Goal: Task Accomplishment & Management: Complete application form

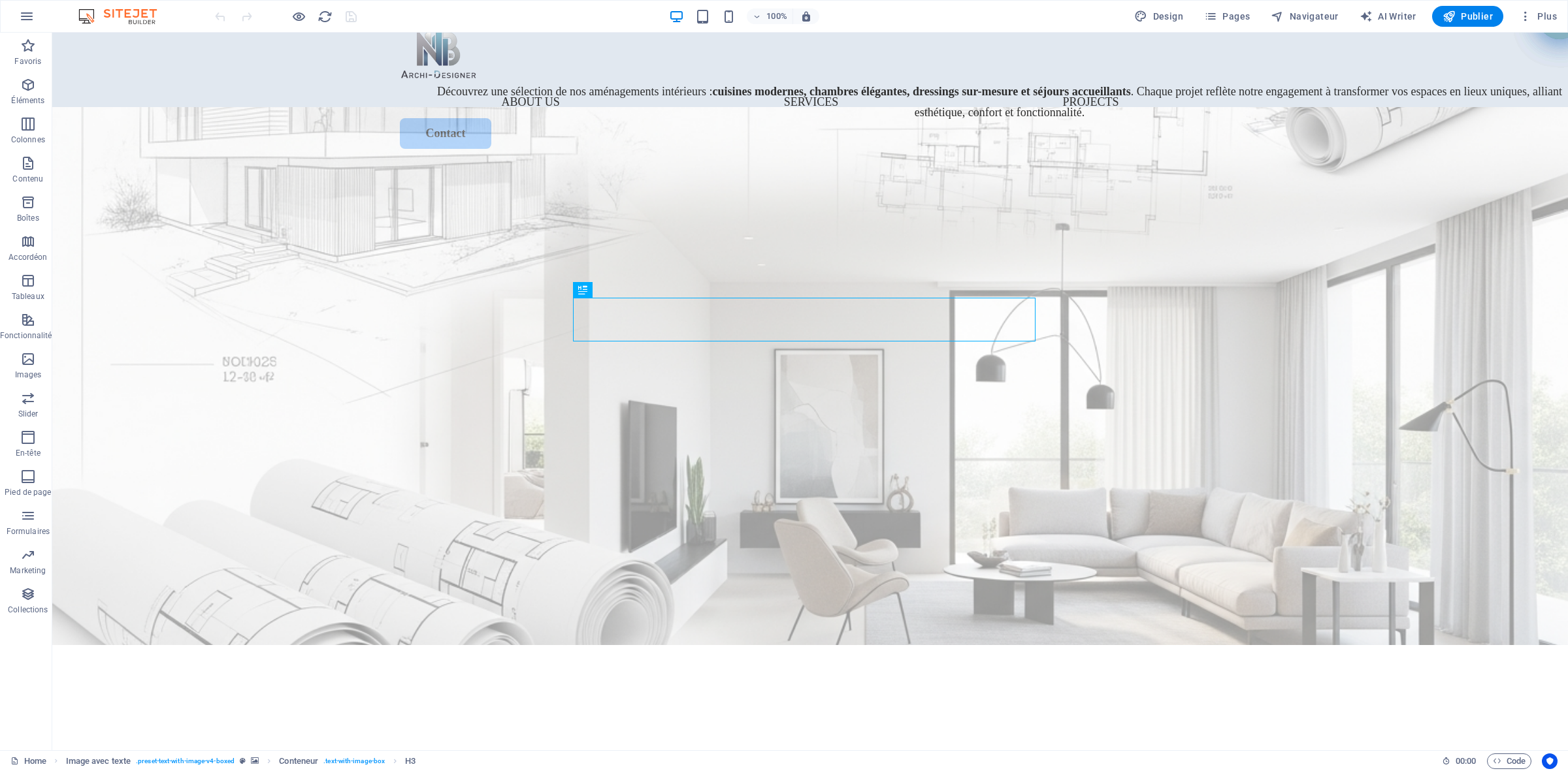
scroll to position [20, 0]
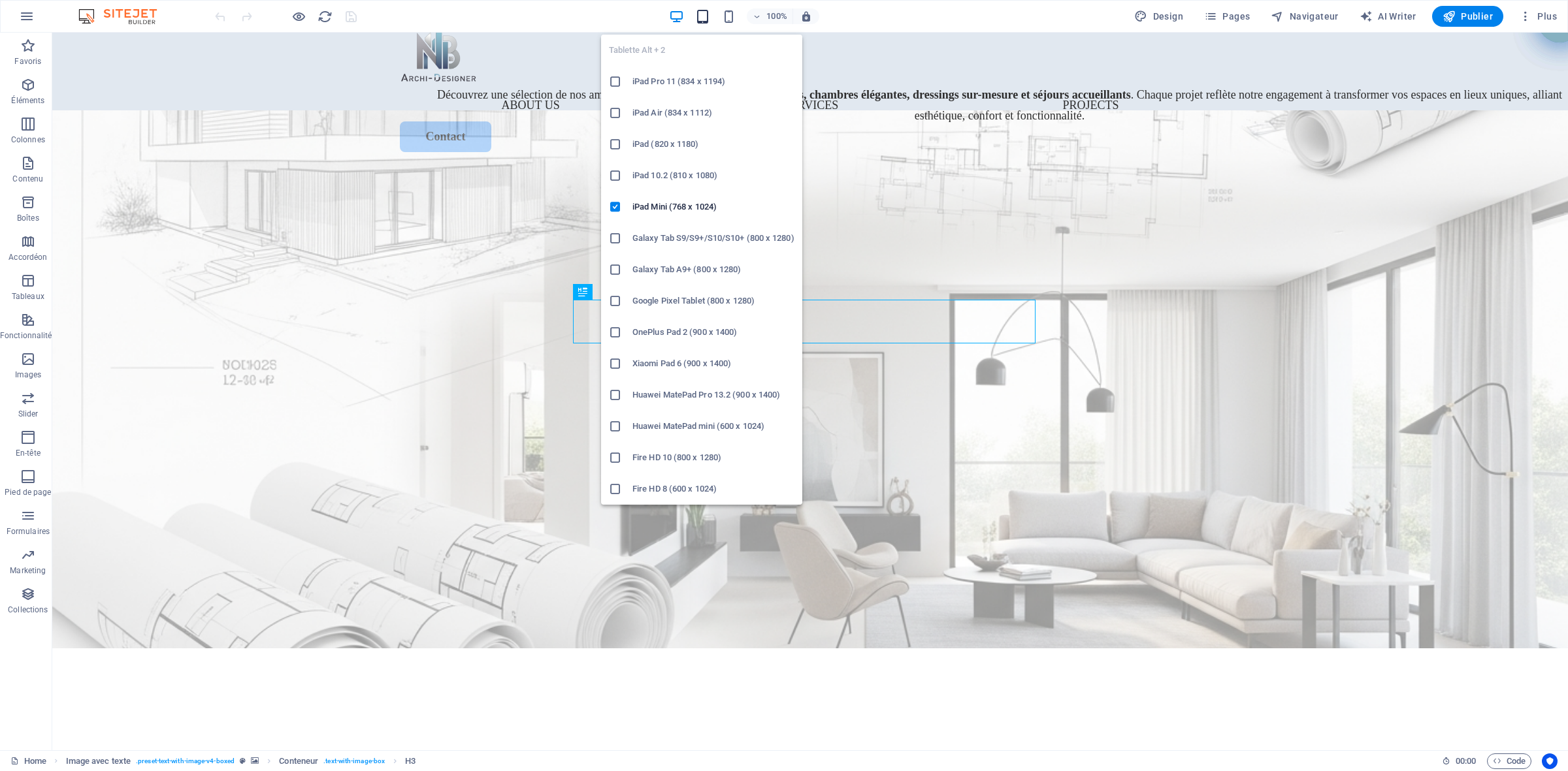
click at [705, 10] on icon "button" at bounding box center [702, 16] width 15 height 15
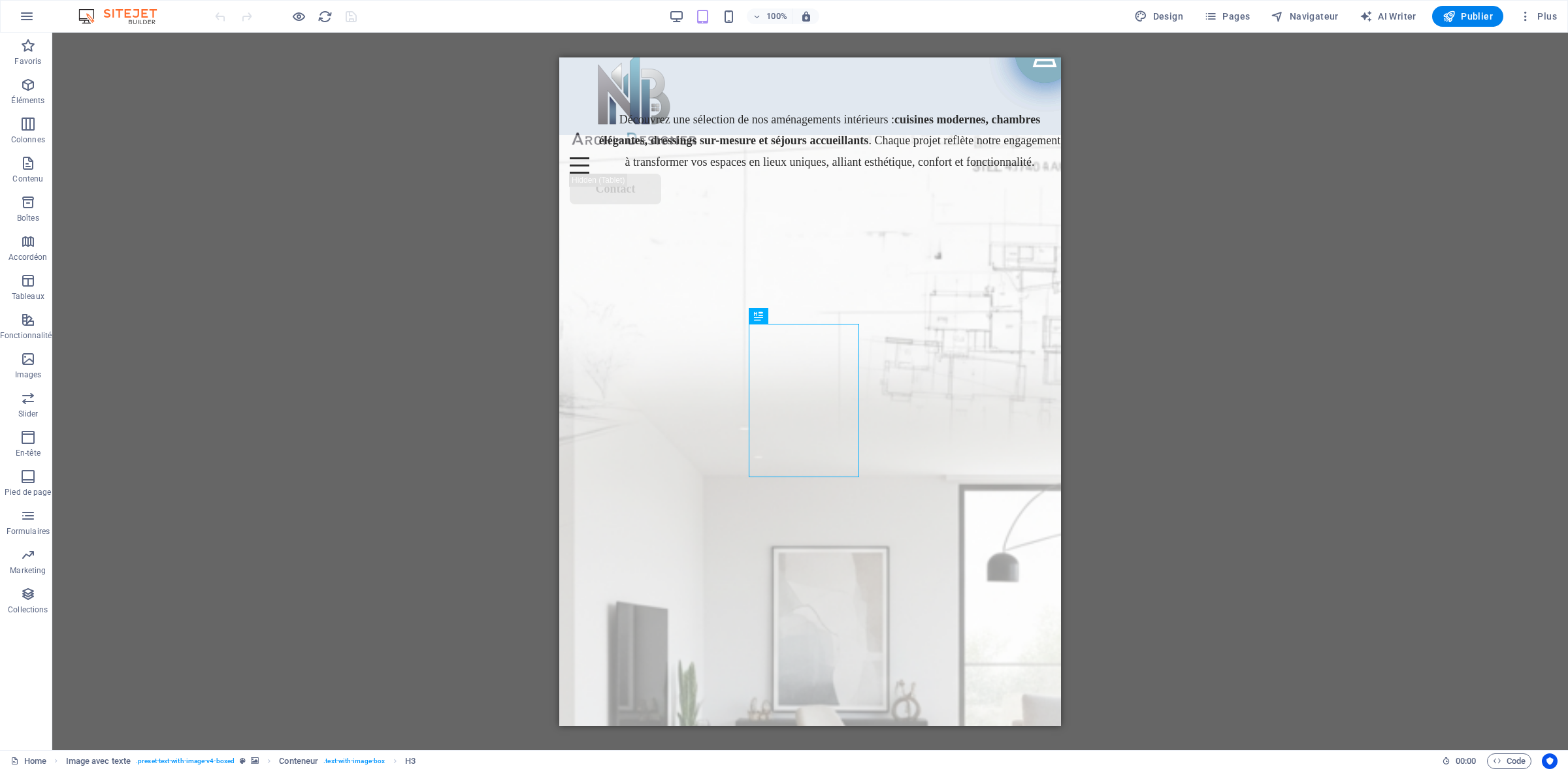
click at [1235, 315] on div "Glissez et déposez l'élément de votre choix pour remplacer le contenu existant.…" at bounding box center [809, 392] width 1515 height 718
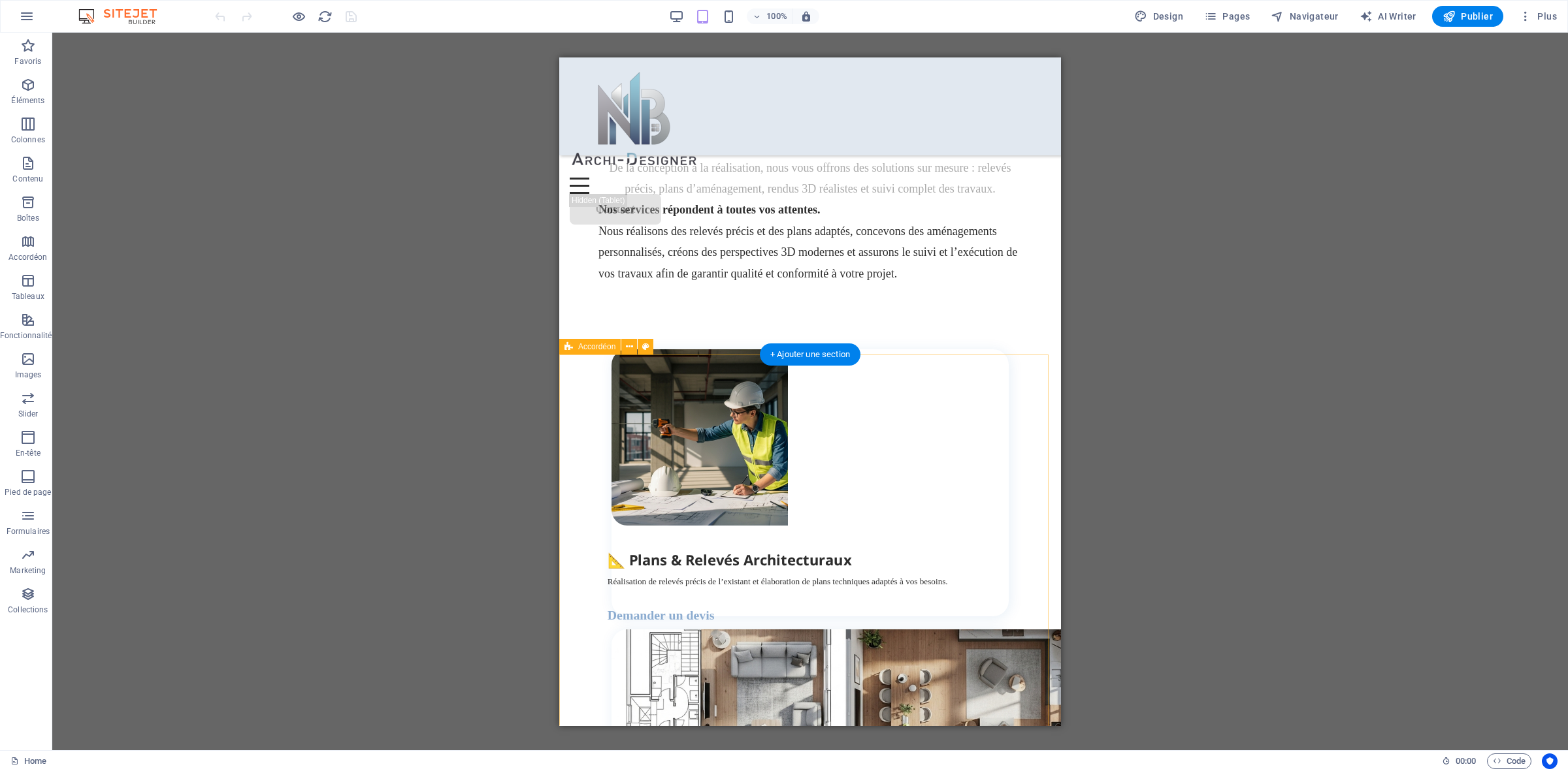
scroll to position [1928, 0]
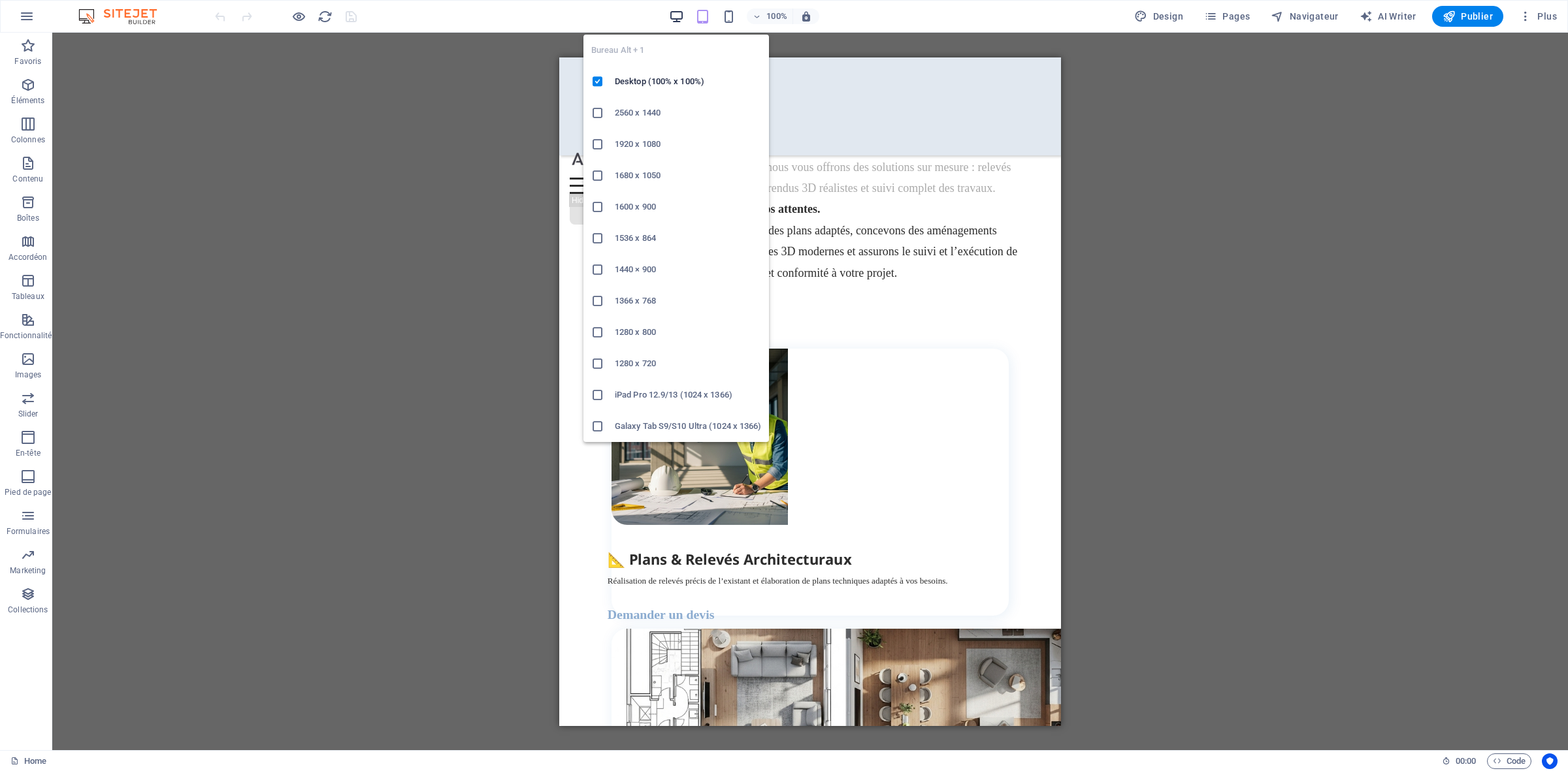
click at [684, 15] on icon "button" at bounding box center [676, 16] width 15 height 15
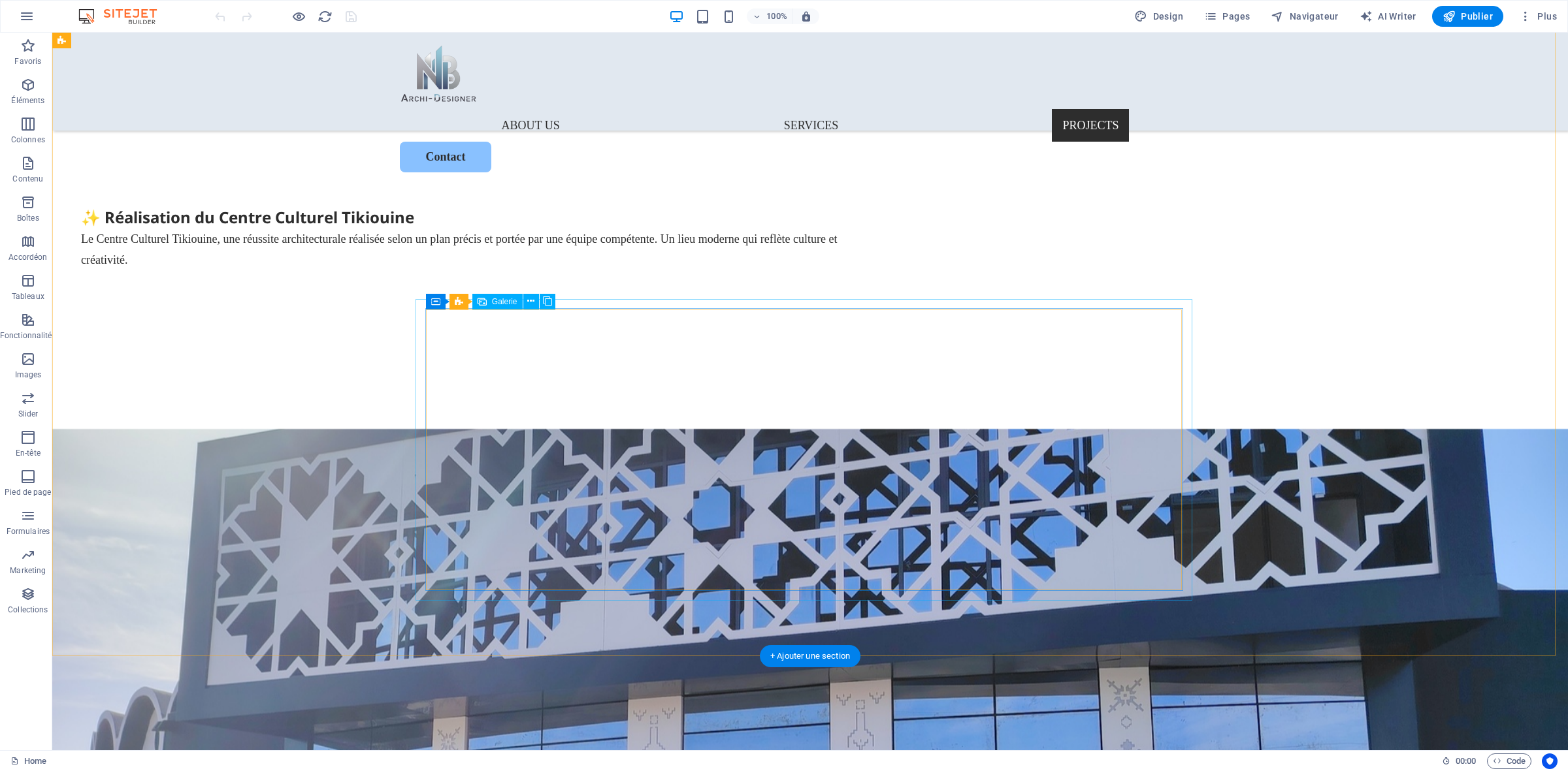
scroll to position [3191, 0]
click at [1217, 20] on icon "button" at bounding box center [1210, 16] width 13 height 13
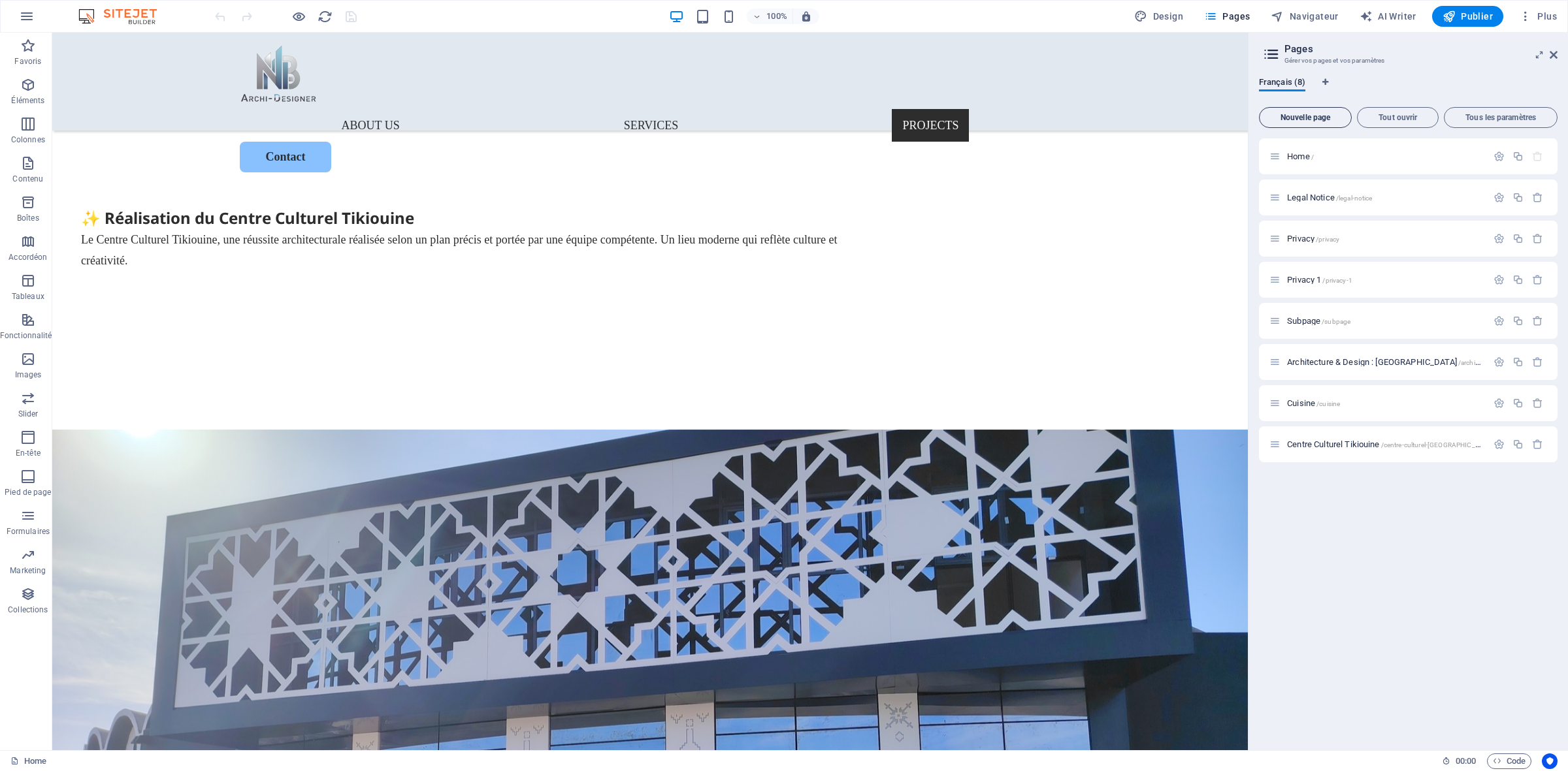
click at [1317, 115] on span "Nouvelle page" at bounding box center [1305, 117] width 81 height 8
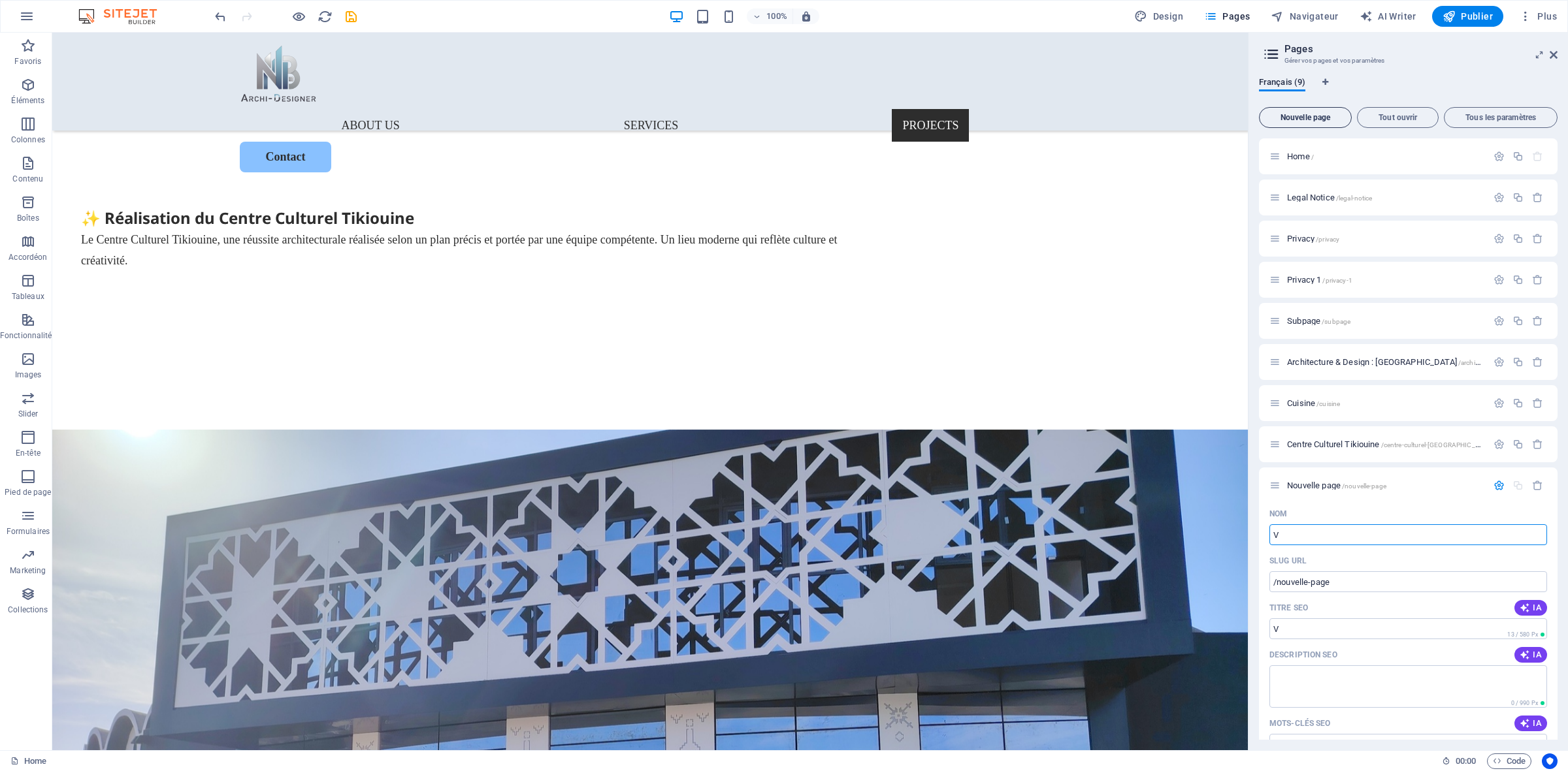
type input "V"
type input "/v"
type input "Vill"
type input "/vi"
type input "Villa"
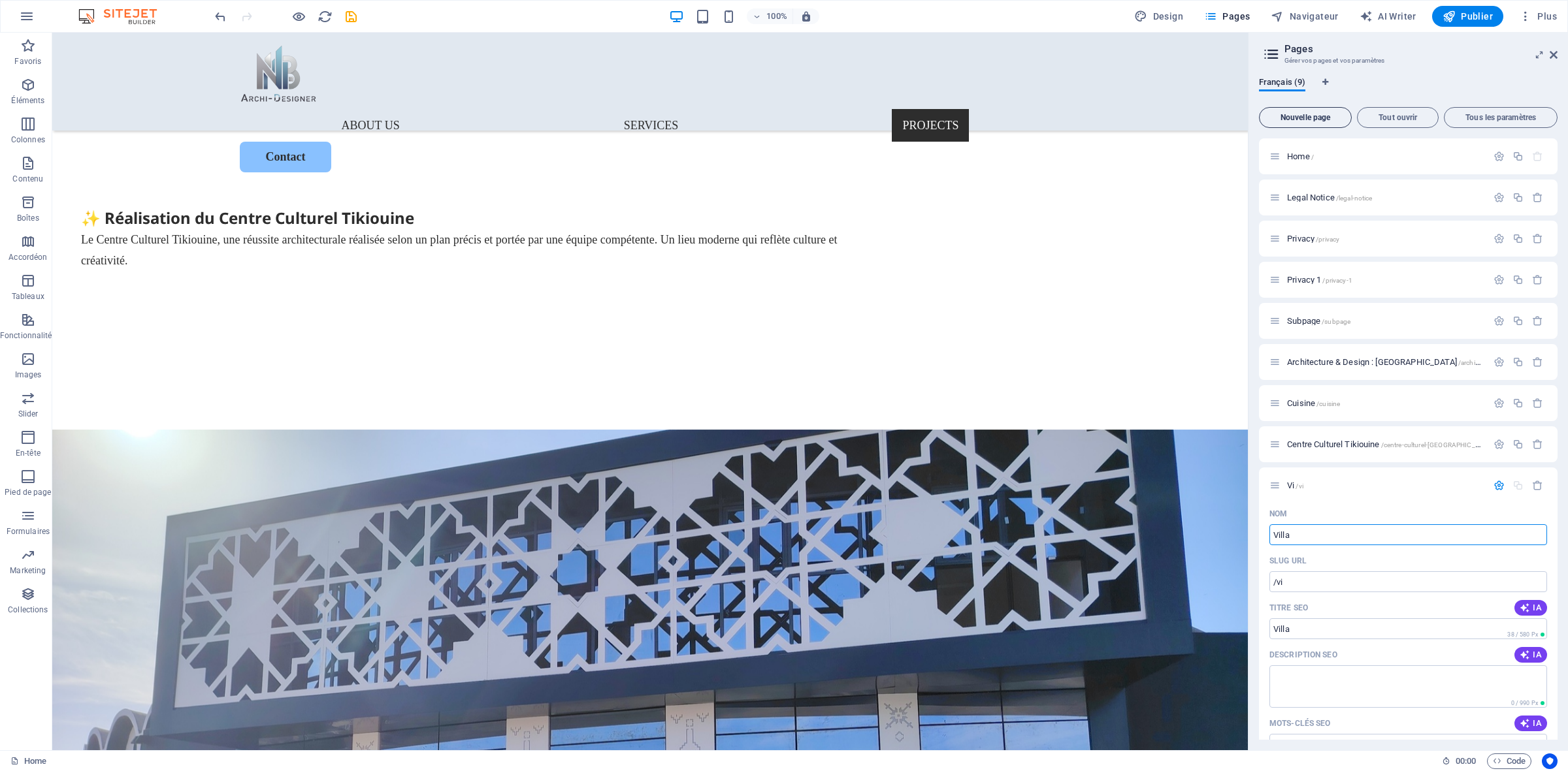
type input "/villa"
type input "V"
type input "/"
type input "Ar"
type input "/a"
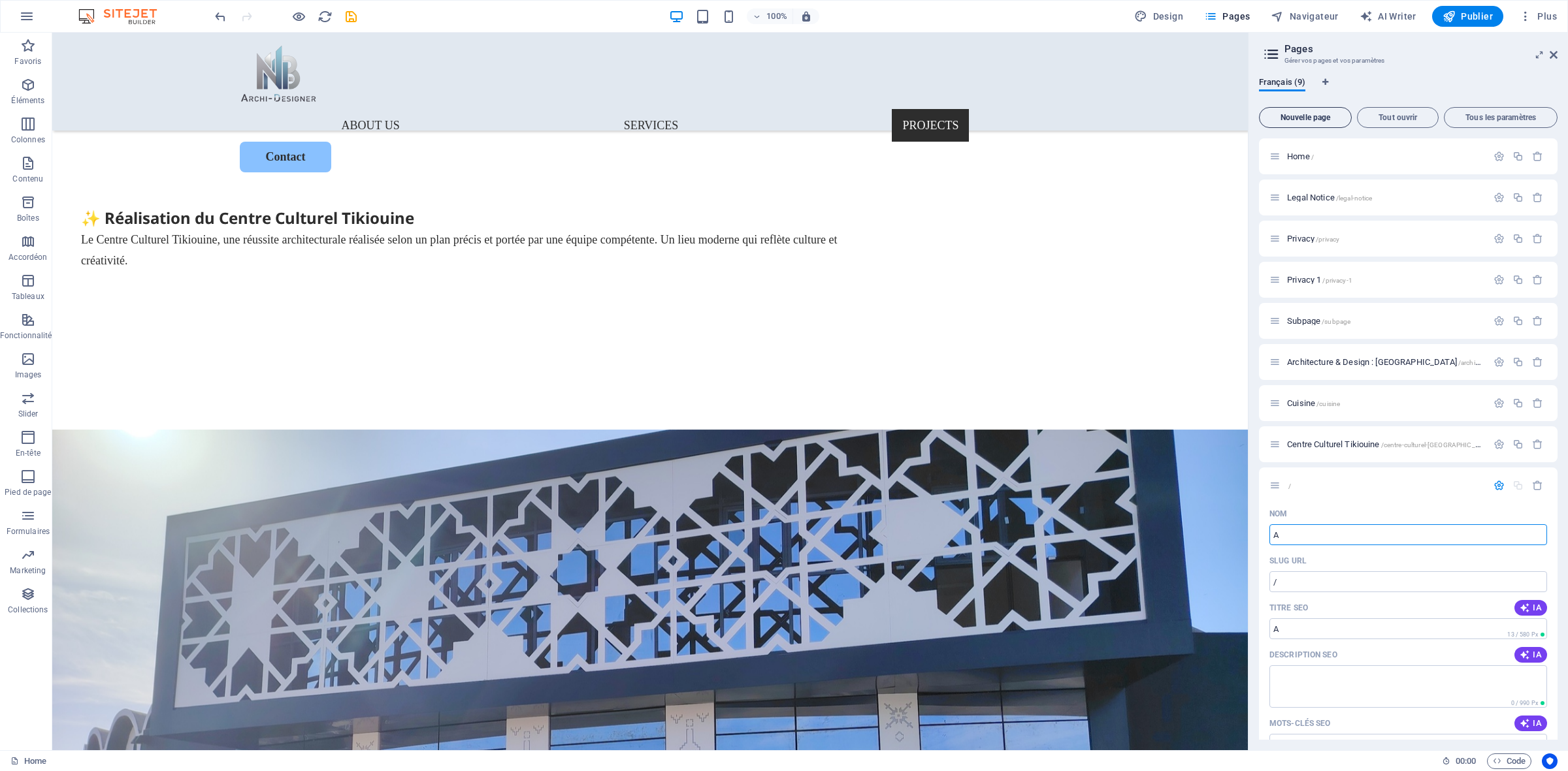
type input "A"
type input "Architectur"
type input "/architect"
type input "Architect"
type input "Architecture"
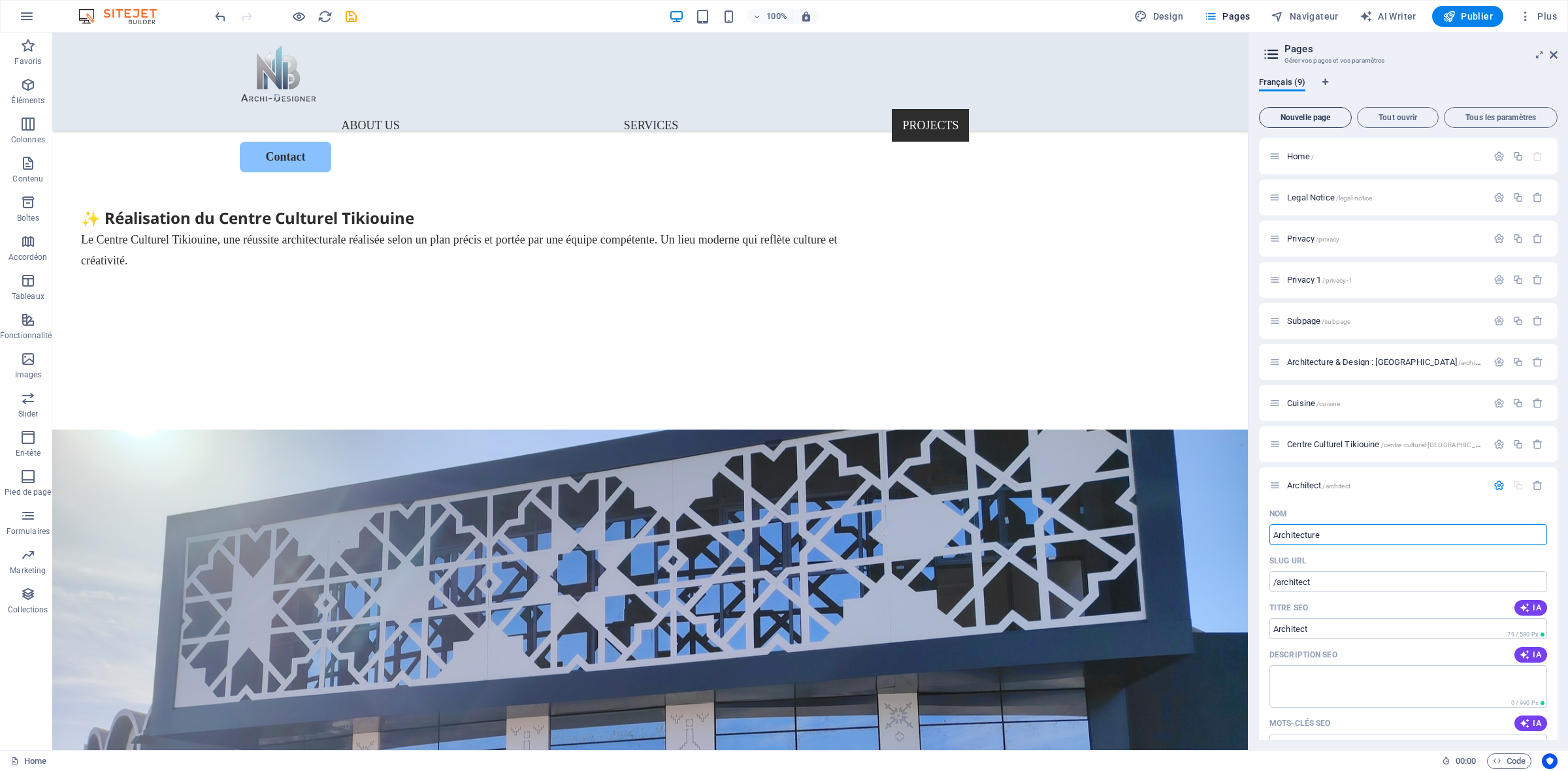
type input "/architecture"
type input "Architecture"
type input "Architecture ²"
type input "Architecture &"
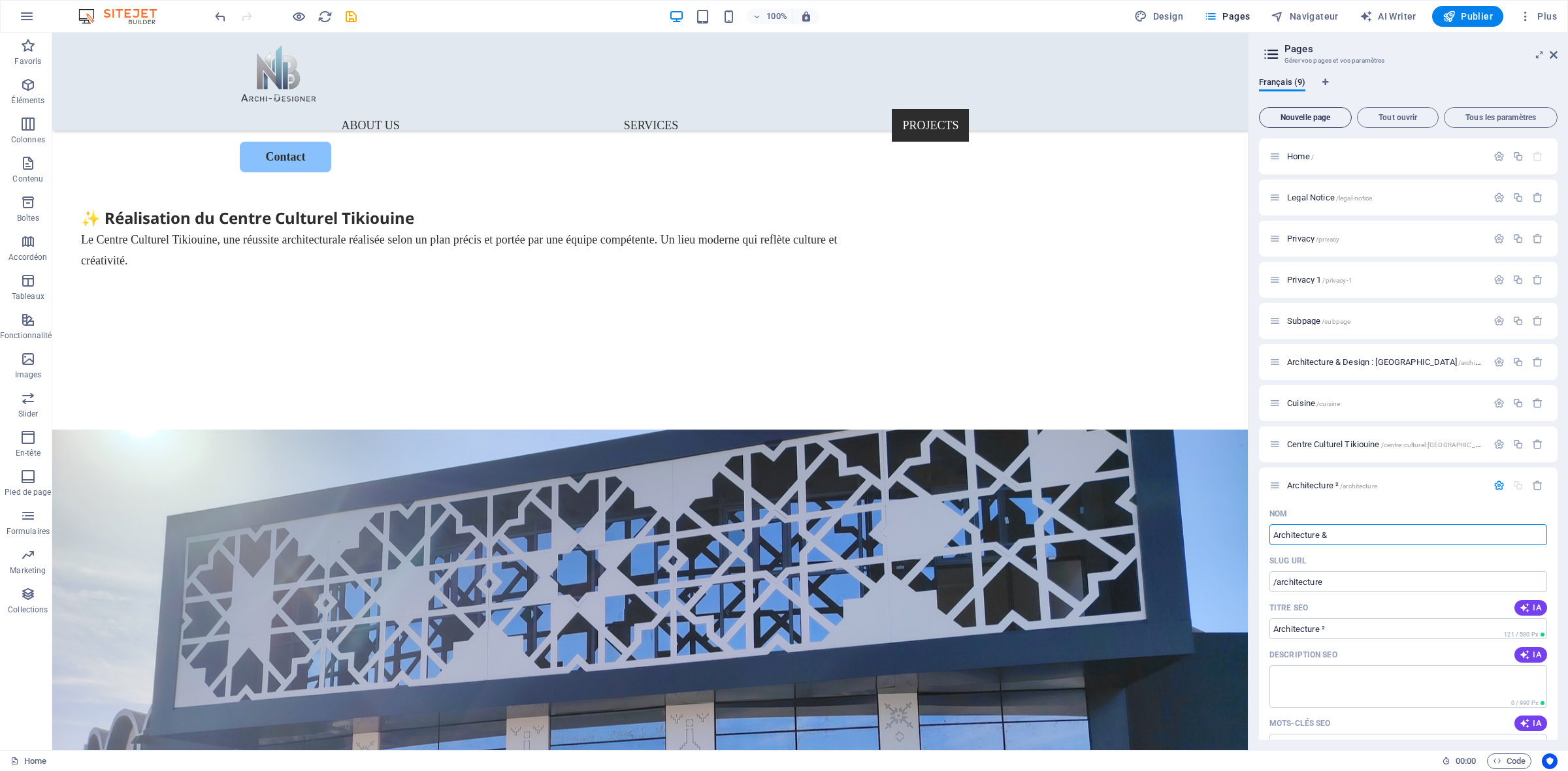
type input "Architecture &"
type input "Architecture & Desi"
type input "/architecture-desi"
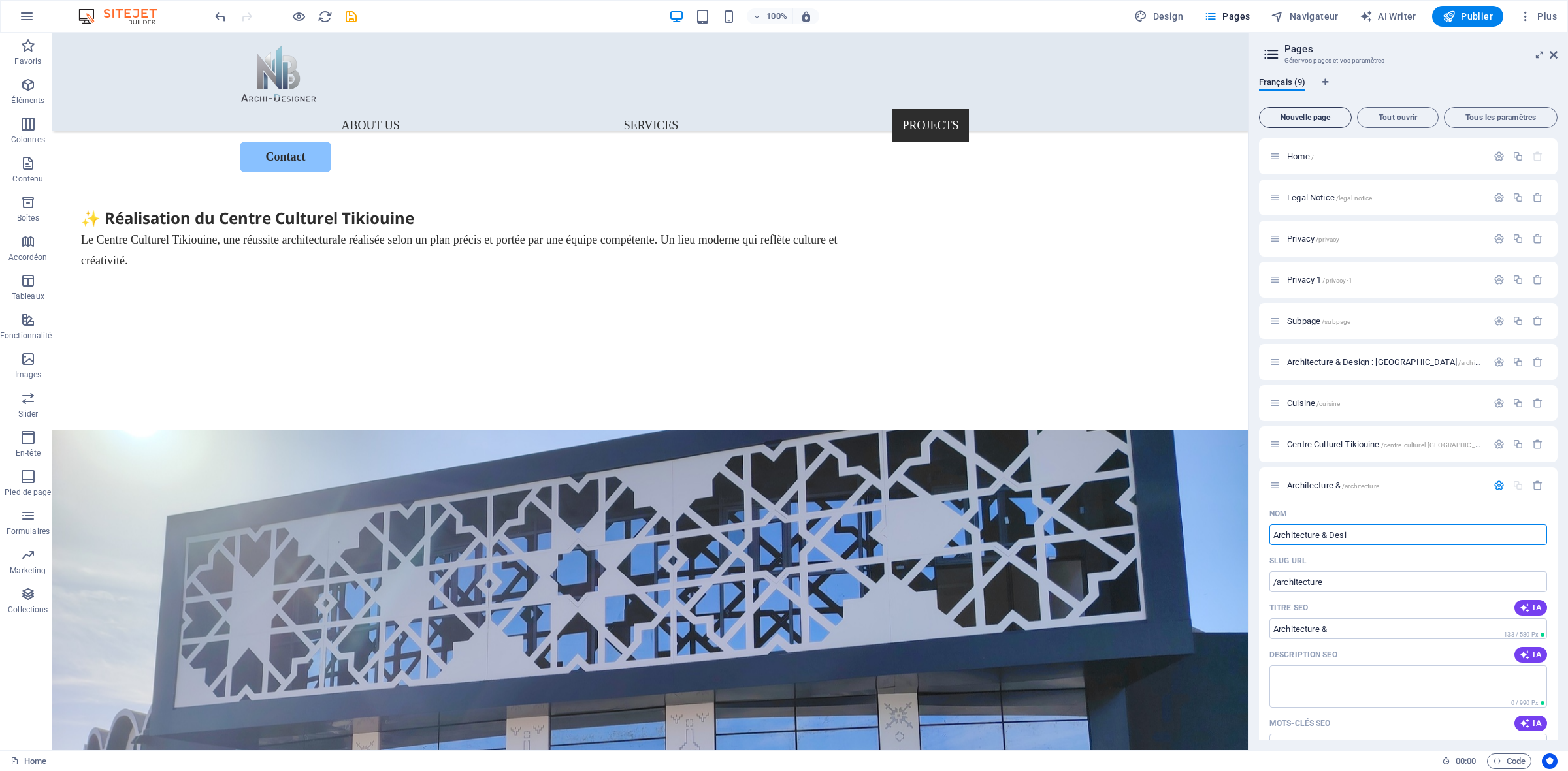
type input "Architecture & Desi"
type input "Architecture & Design"
type input "/architecture-design"
type input "Architecture & Design"
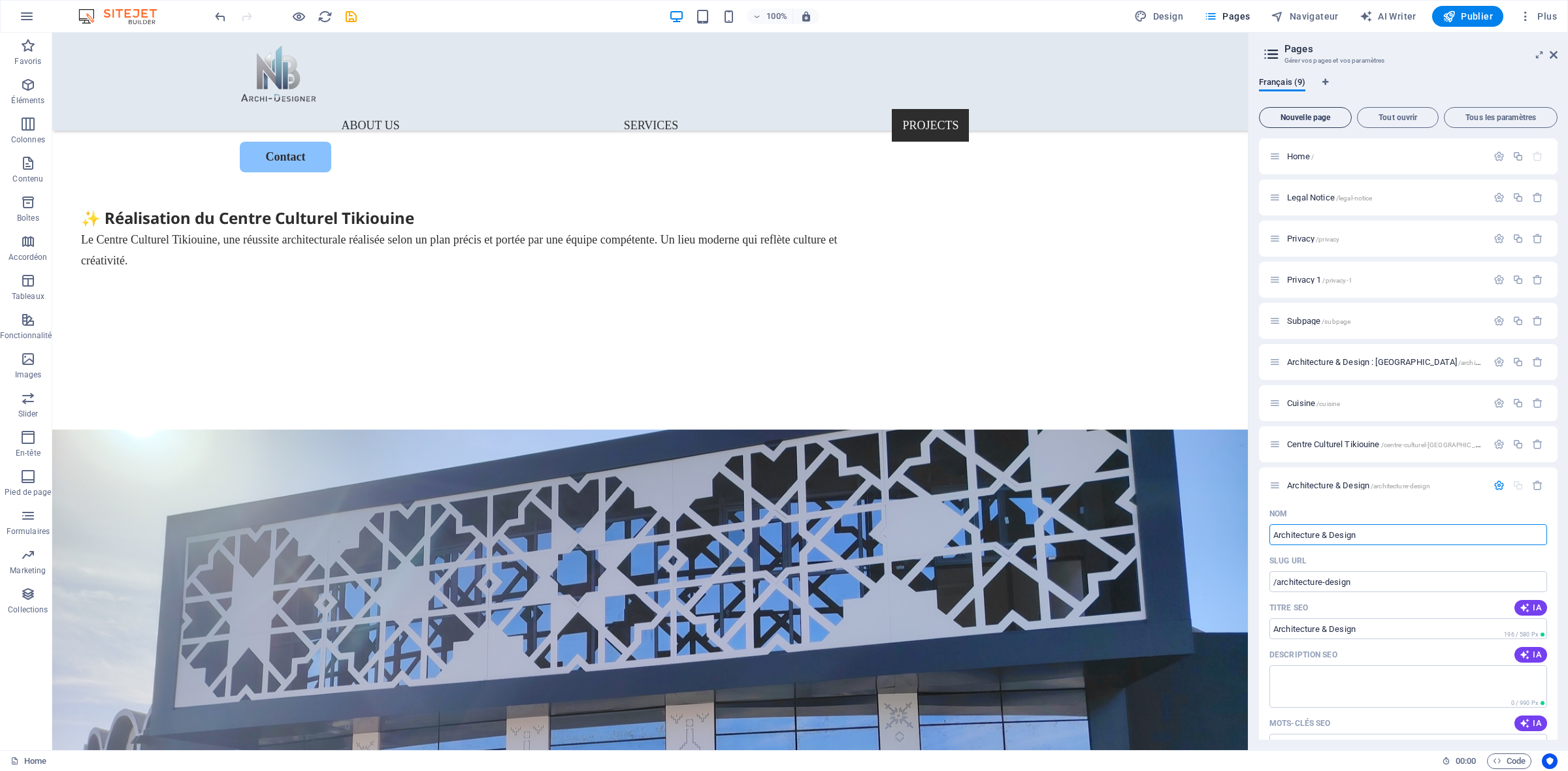
type input "Architecture & Design"
type input "Architecture & Design :"
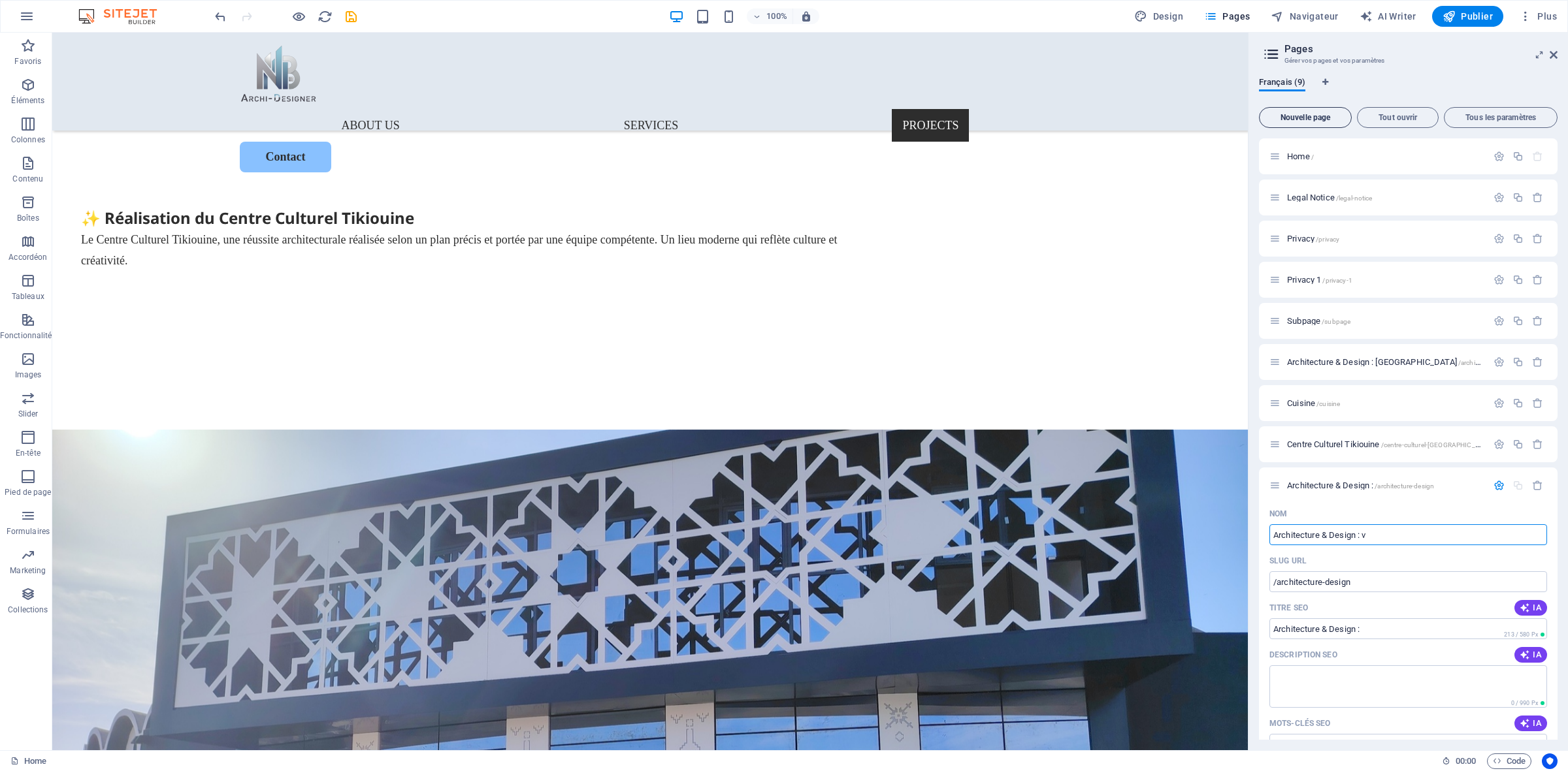
type input "Architecture & Design : v"
type input "/architecture-design-v"
type input "Architecture & Design : v"
type input "Architecture & Design : Villa"
type input "/architecture-design-villa"
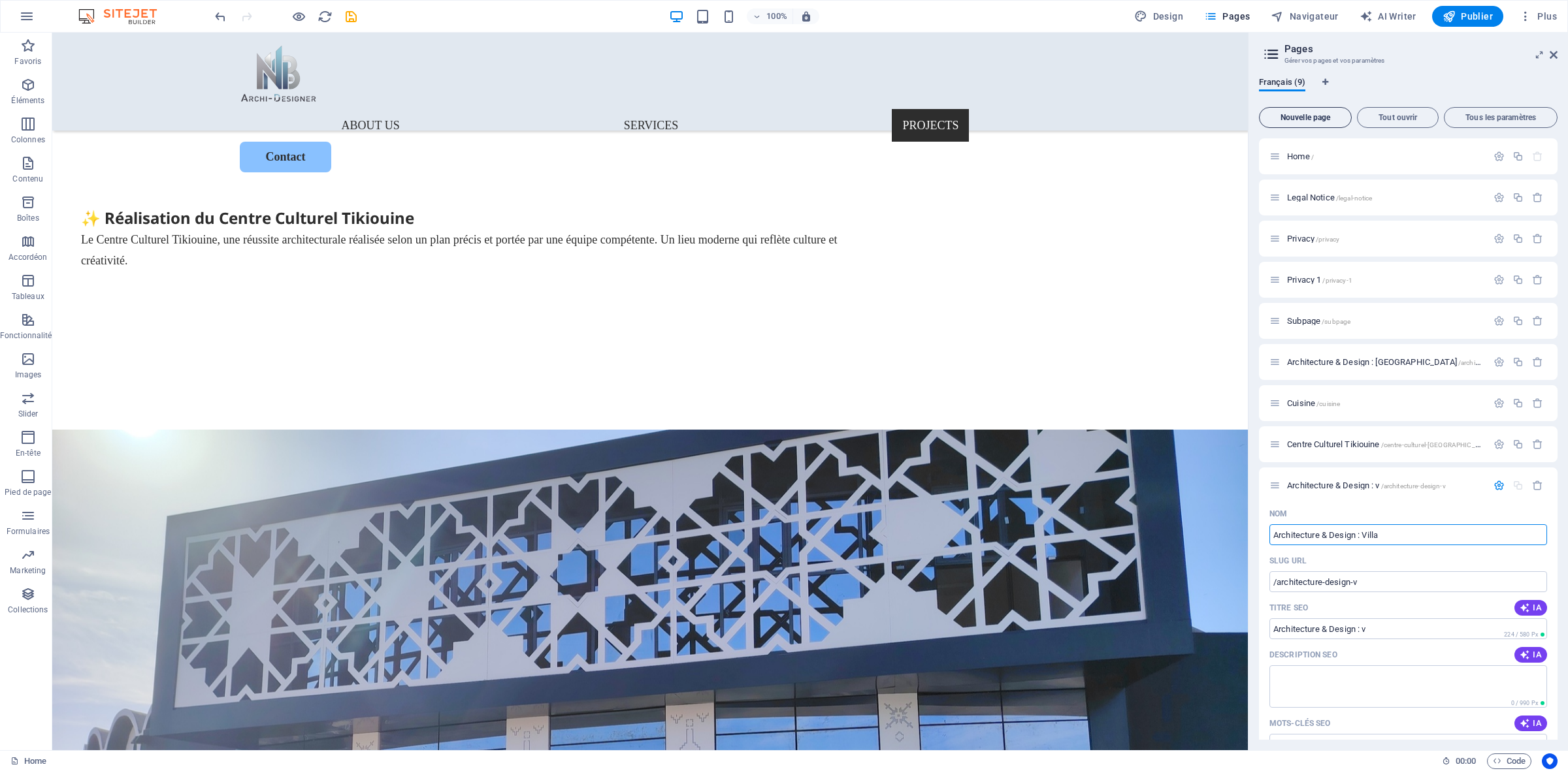
type input "Architecture & Design : Villa"
type input "Architecture & Design : [GEOGRAPHIC_DATA]"
type input "/architecture-design-[GEOGRAPHIC_DATA]"
type input "Architecture & Design : [GEOGRAPHIC_DATA]"
type input "Architecture & Design : Villa"
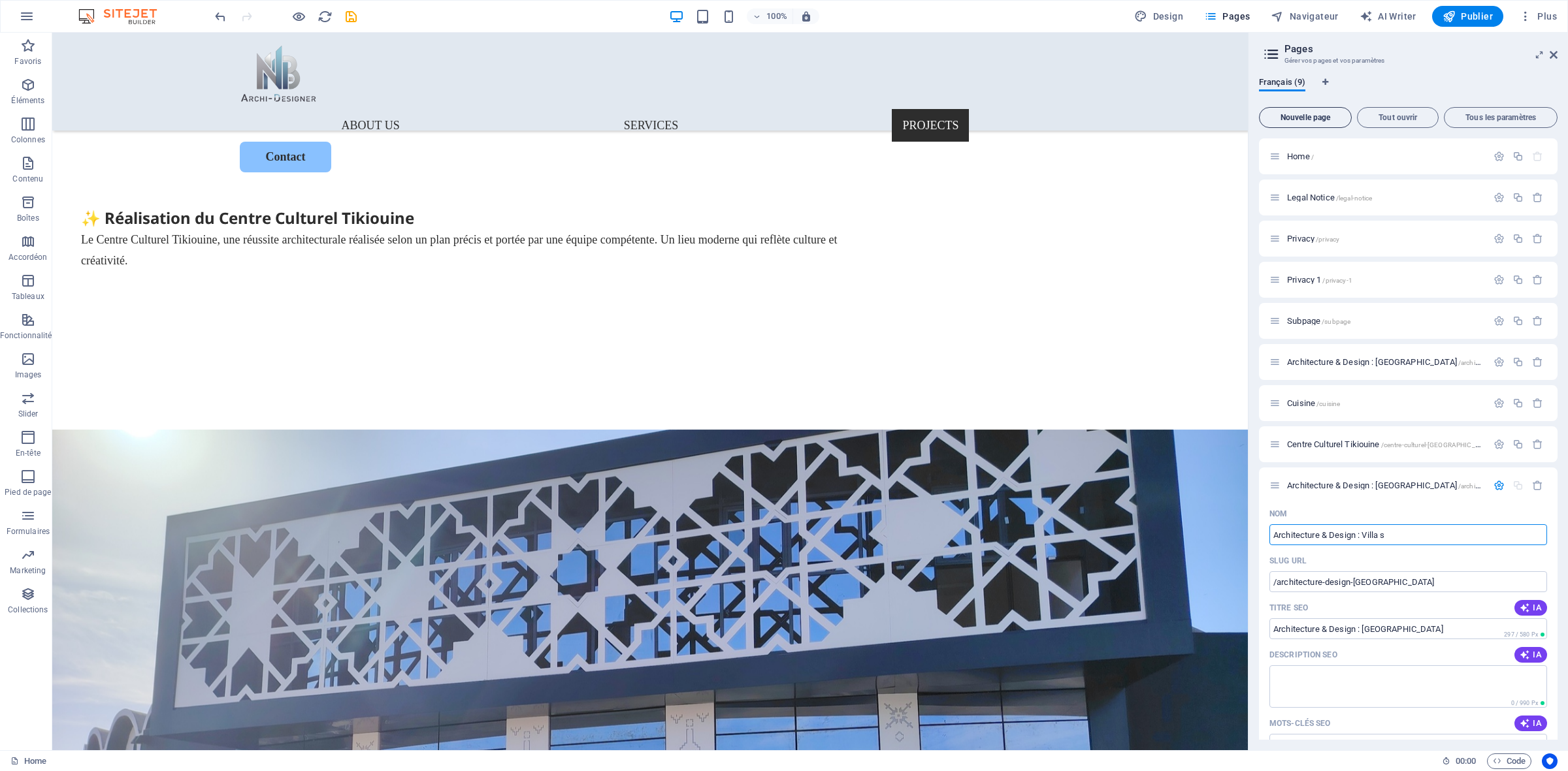
type input "/architecture-design-villa-s"
type input "Architecture & Design : Villa s"
type input "Architecture & Design : Villa"
type input "/architecture-design-villa"
type input "Architecture & Design : Villa"
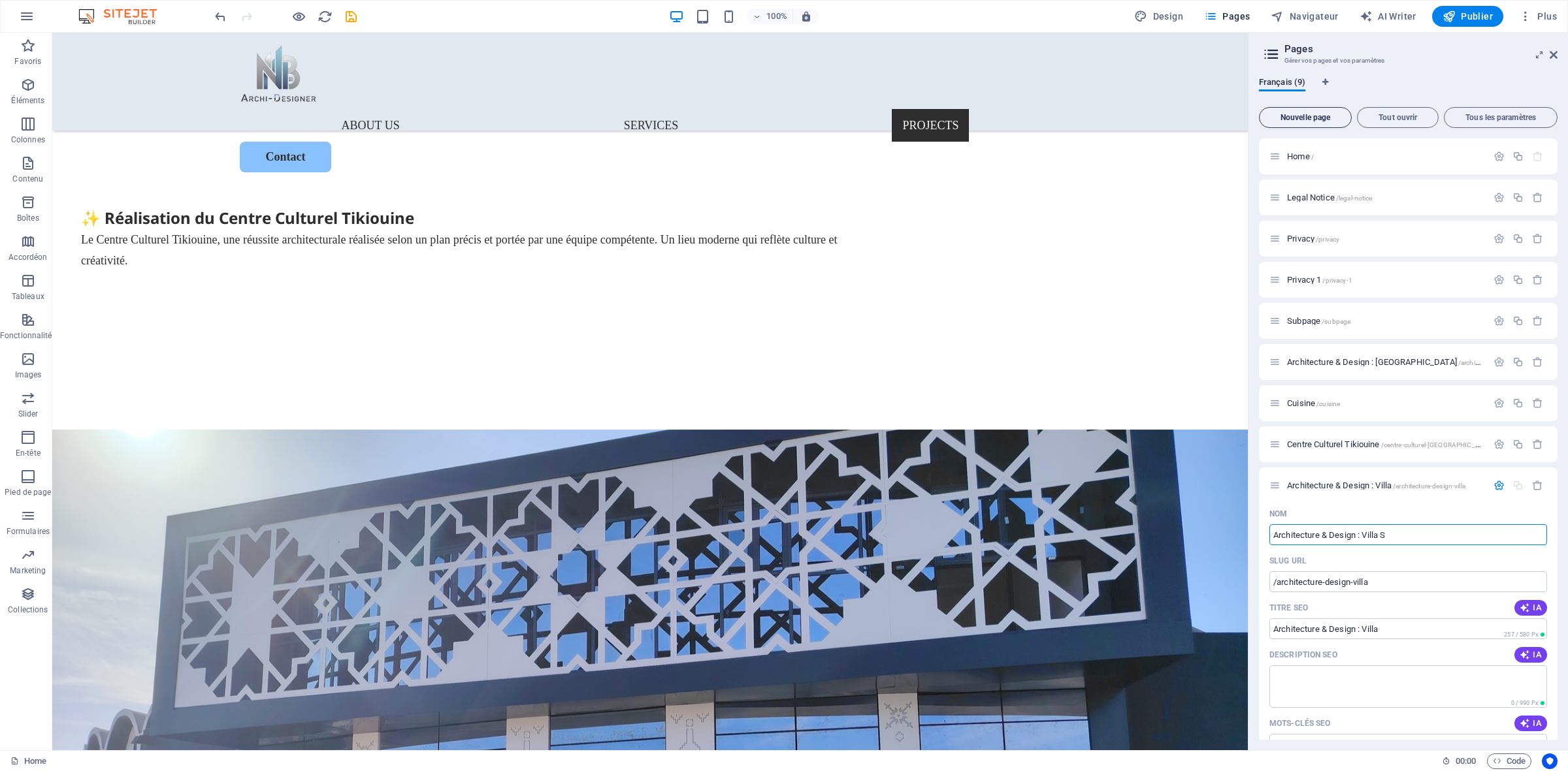
type input "Architecture & Design : Villa S"
type input "/architecture-design-villa-s"
type input "Architecture & Design : Villa S"
type input "Architecture & Design : [GEOGRAPHIC_DATA]"
type input "/architecture-design-villa-[GEOGRAPHIC_DATA]"
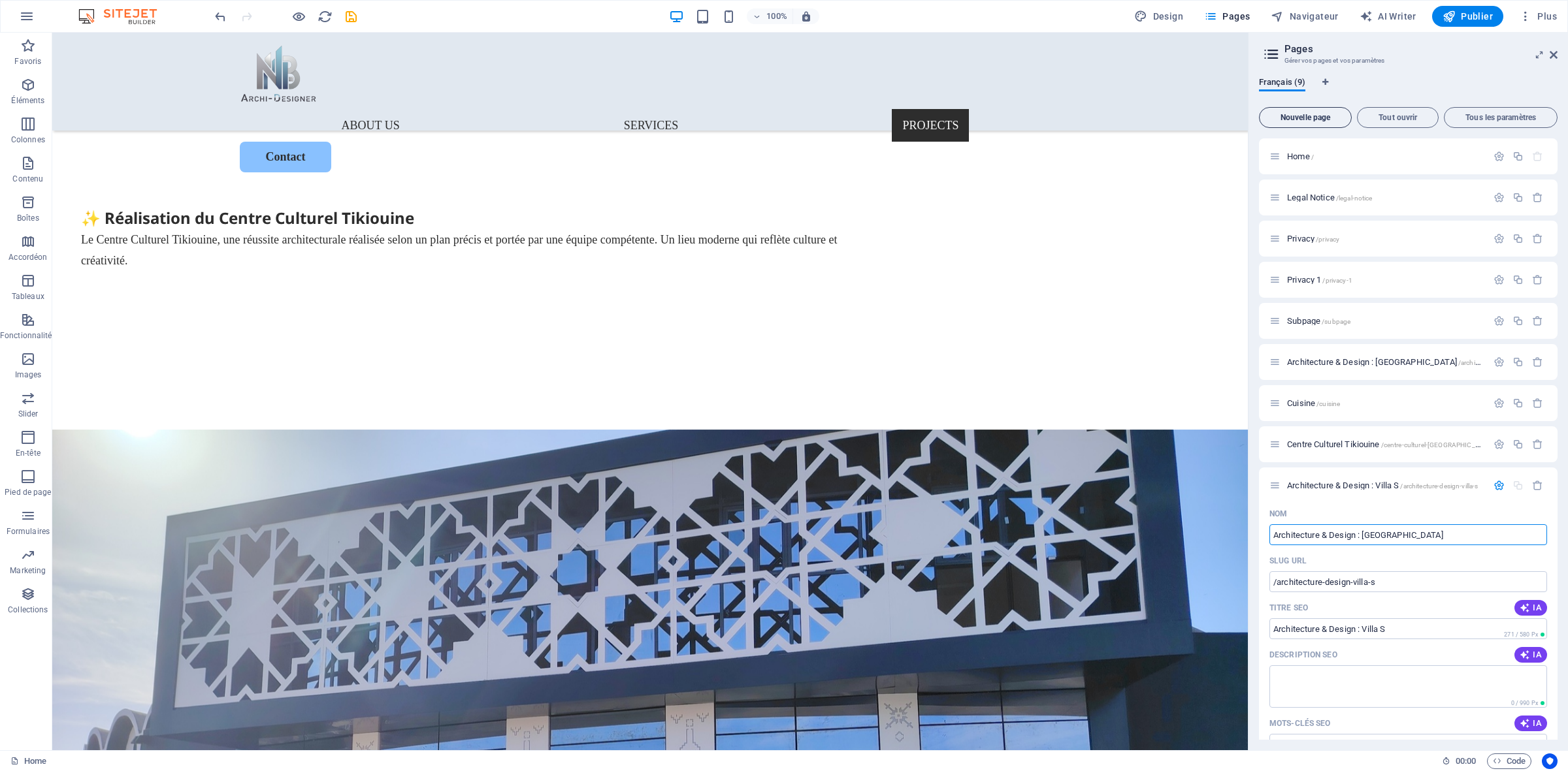
type input "Architecture & Design : [GEOGRAPHIC_DATA]"
type input "Architecture & Design : [GEOGRAPHIC_DATA] en d"
type input "/architecture-design-villa-souni-en-d"
type input "Architecture & Design : [GEOGRAPHIC_DATA] en d"
type input "Architecture & Design : [GEOGRAPHIC_DATA] en di"
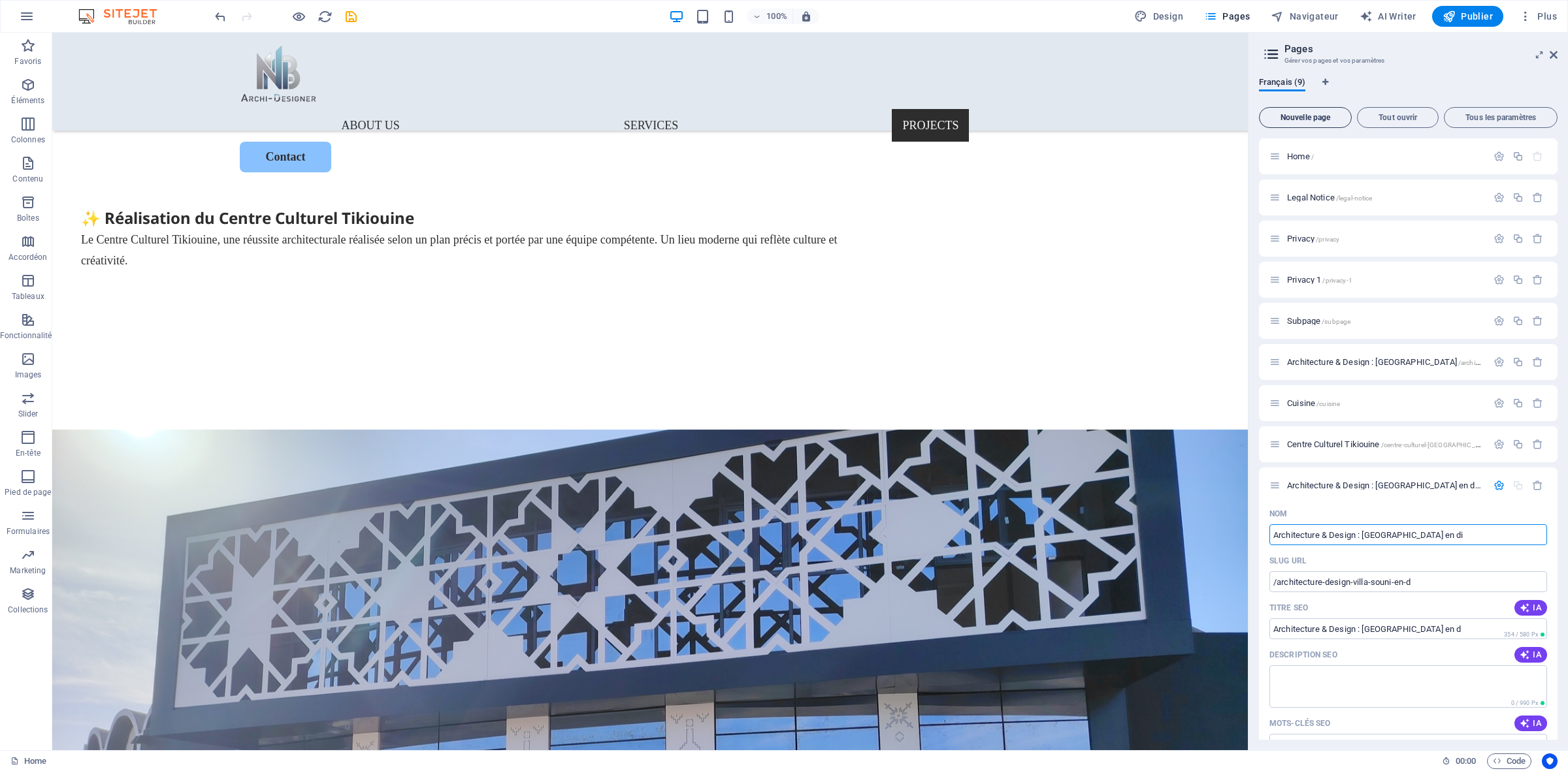
type input "/architecture-design-villa-souni-en-di"
type input "Architecture & Design : [GEOGRAPHIC_DATA] en di"
type input "Architecture & Design : [GEOGRAPHIC_DATA] en dese"
type input "/architecture-design-villa-souni-en-des"
type input "Architecture & Design : [GEOGRAPHIC_DATA] en des"
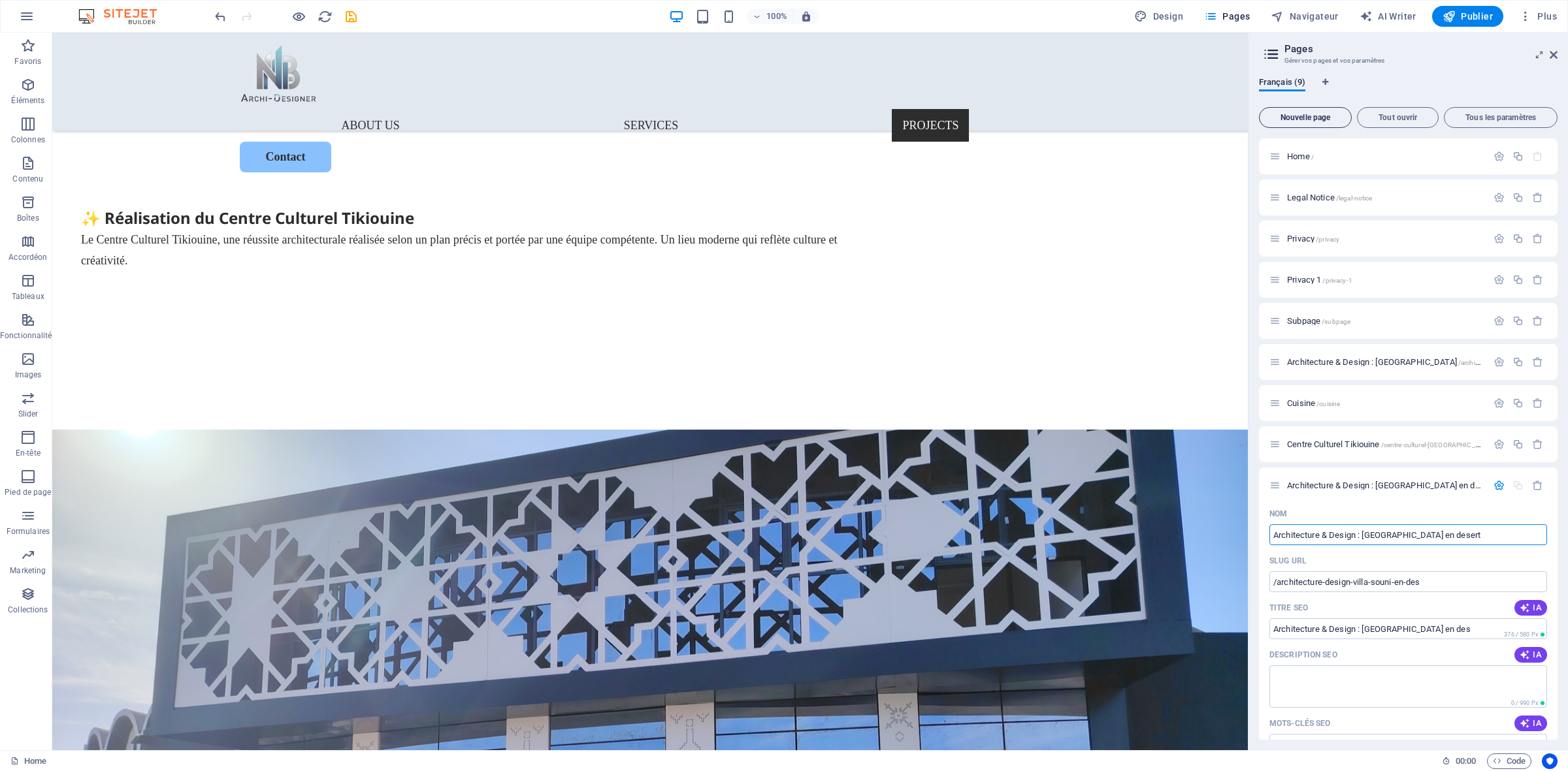
type input "Architecture & Design : [GEOGRAPHIC_DATA] en desert"
type input "/architecture-design-villa-souni-en-desert"
type input "Architecture & Design : [GEOGRAPHIC_DATA] en desert"
